Goal: Task Accomplishment & Management: Manage account settings

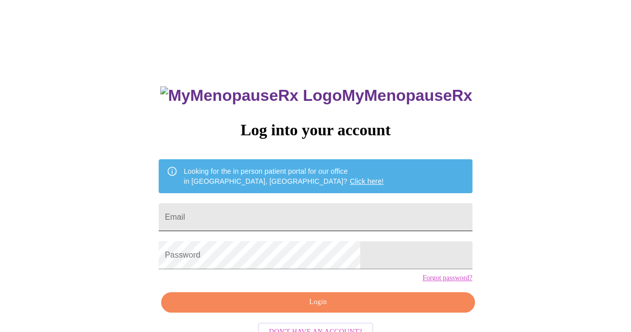
click at [307, 219] on input "Email" at bounding box center [315, 217] width 313 height 28
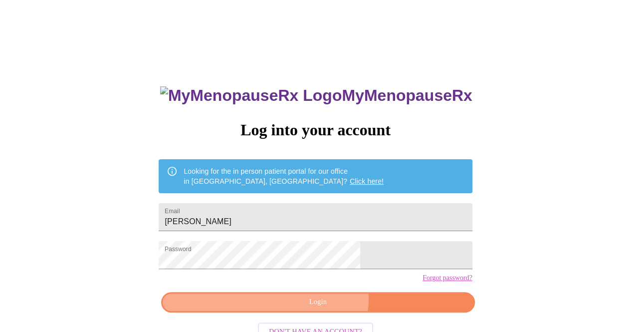
click at [321, 308] on span "Login" at bounding box center [318, 302] width 290 height 12
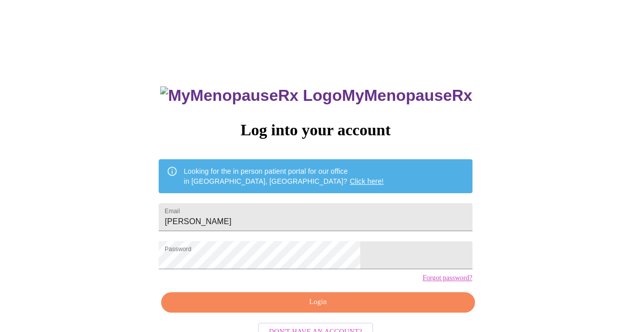
scroll to position [31, 0]
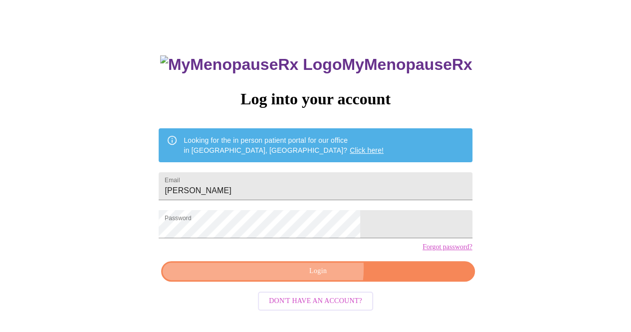
click at [318, 277] on span "Login" at bounding box center [318, 271] width 290 height 12
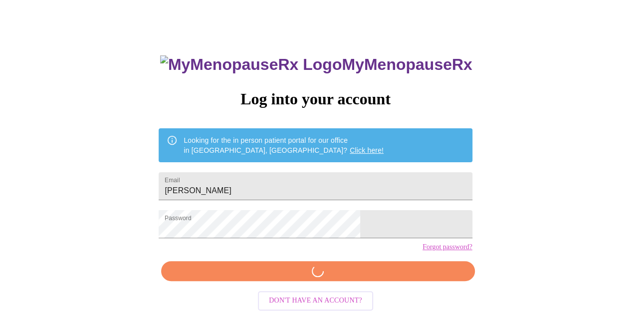
scroll to position [30, 0]
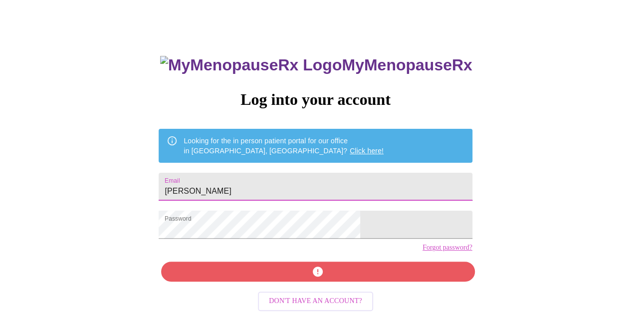
click at [295, 179] on input "Hilary Bloch" at bounding box center [315, 187] width 313 height 28
drag, startPoint x: 216, startPoint y: 177, endPoint x: 189, endPoint y: 176, distance: 27.0
drag, startPoint x: 281, startPoint y: 185, endPoint x: 195, endPoint y: 176, distance: 86.8
click at [195, 176] on div "MyMenopauseRx Log into your account Looking for the in person patient portal fo…" at bounding box center [315, 173] width 623 height 398
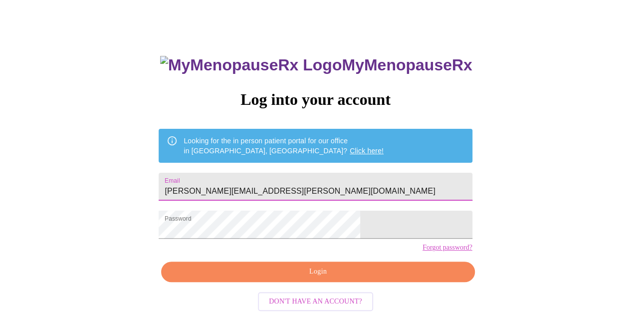
type input "hilary.bloch@gmail.com"
click at [311, 278] on span "Login" at bounding box center [318, 271] width 290 height 12
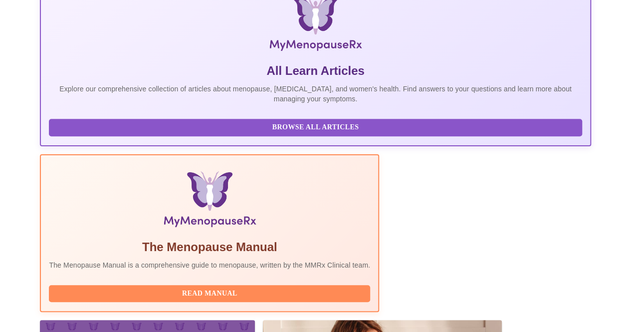
scroll to position [215, 0]
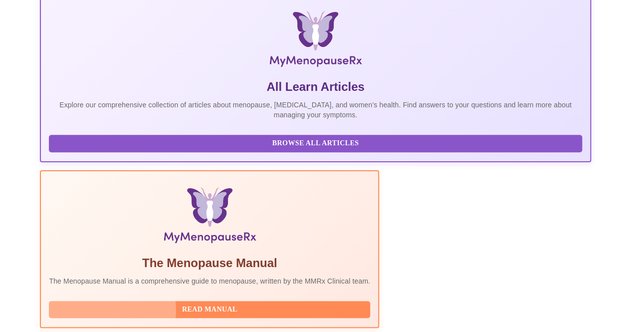
click at [258, 303] on span "Read Manual" at bounding box center [209, 309] width 301 height 12
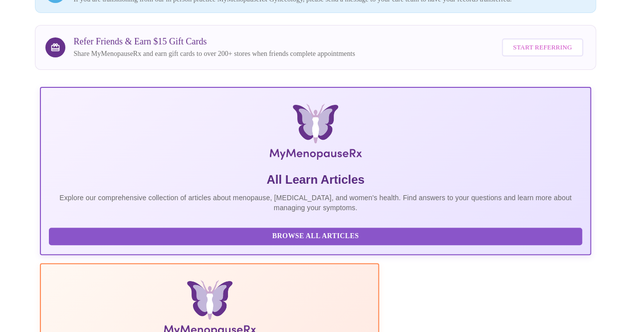
scroll to position [115, 0]
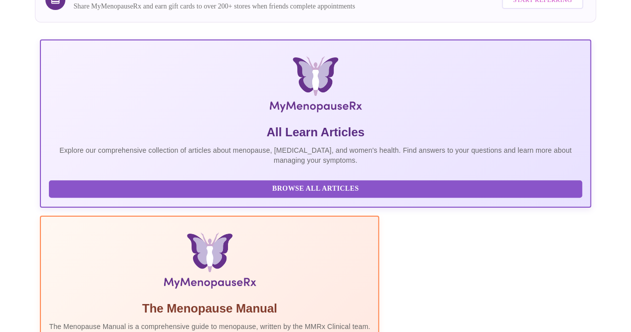
scroll to position [264, 0]
